Goal: Task Accomplishment & Management: Complete application form

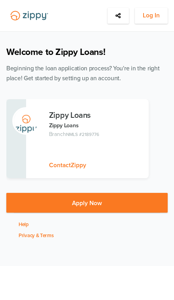
click at [158, 13] on span "Log In" at bounding box center [151, 16] width 17 height 10
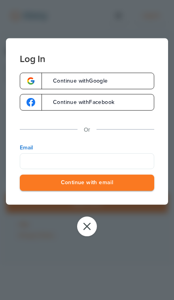
click at [112, 160] on input "Email" at bounding box center [87, 162] width 135 height 16
type input "**********"
click at [87, 184] on button "Continue with email" at bounding box center [87, 183] width 135 height 16
click at [122, 187] on button "Continue with email" at bounding box center [87, 183] width 135 height 16
click at [122, 185] on button "Continue with email" at bounding box center [87, 183] width 135 height 16
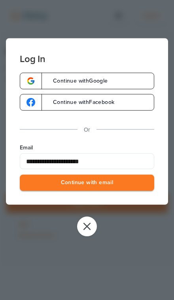
click at [115, 183] on button "Continue with email" at bounding box center [87, 183] width 135 height 16
click at [105, 189] on button "Continue with email" at bounding box center [87, 183] width 135 height 16
click at [105, 188] on button "Continue with email" at bounding box center [87, 183] width 135 height 16
click at [106, 184] on button "Continue with email" at bounding box center [87, 183] width 135 height 16
click at [104, 180] on button "Continue with email" at bounding box center [87, 183] width 135 height 16
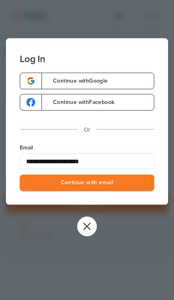
click at [104, 180] on button "Continue with email" at bounding box center [87, 183] width 135 height 16
click at [97, 185] on button "Continue with email" at bounding box center [87, 183] width 135 height 16
click at [99, 188] on button "Continue with email" at bounding box center [87, 183] width 135 height 16
click at [96, 228] on button "close" at bounding box center [87, 227] width 20 height 20
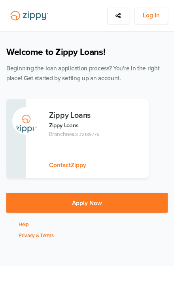
click at [152, 16] on span "Log In" at bounding box center [151, 16] width 17 height 10
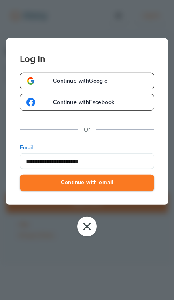
click at [117, 188] on button "Continue with email" at bounding box center [87, 183] width 135 height 16
click at [124, 179] on button "Continue with email" at bounding box center [87, 183] width 135 height 16
click at [118, 179] on button "Continue with email" at bounding box center [87, 183] width 135 height 16
click at [115, 185] on button "Continue with email" at bounding box center [87, 183] width 135 height 16
click at [122, 185] on button "Continue with email" at bounding box center [87, 183] width 135 height 16
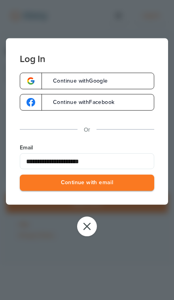
click at [122, 184] on button "Continue with email" at bounding box center [87, 183] width 135 height 16
